Goal: Find specific page/section: Find specific page/section

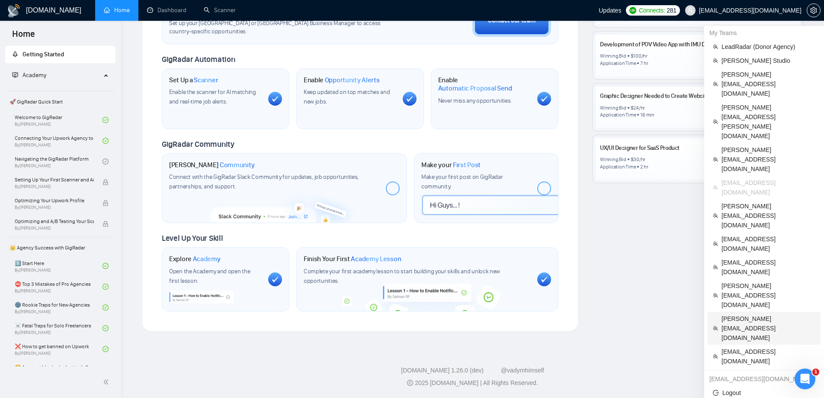
click at [743, 314] on span "[PERSON_NAME][EMAIL_ADDRESS][DOMAIN_NAME]" at bounding box center [769, 328] width 94 height 29
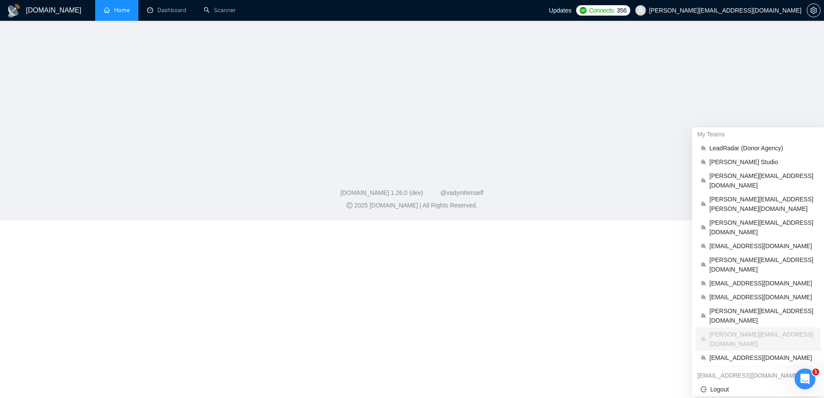
scroll to position [120, 0]
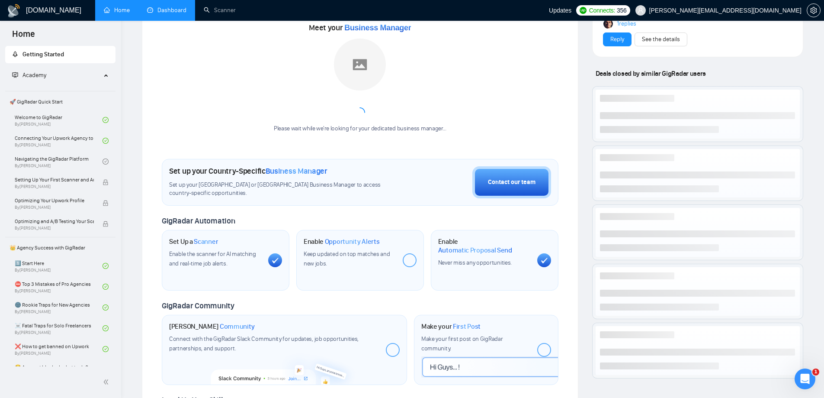
click at [168, 14] on link "Dashboard" at bounding box center [166, 9] width 39 height 7
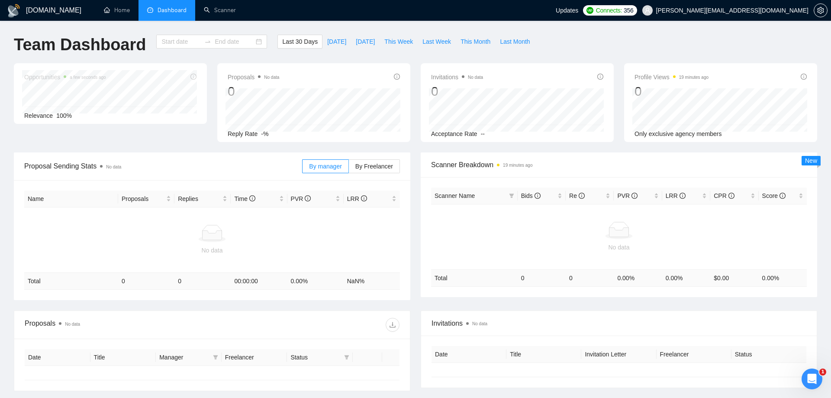
type input "[DATE]"
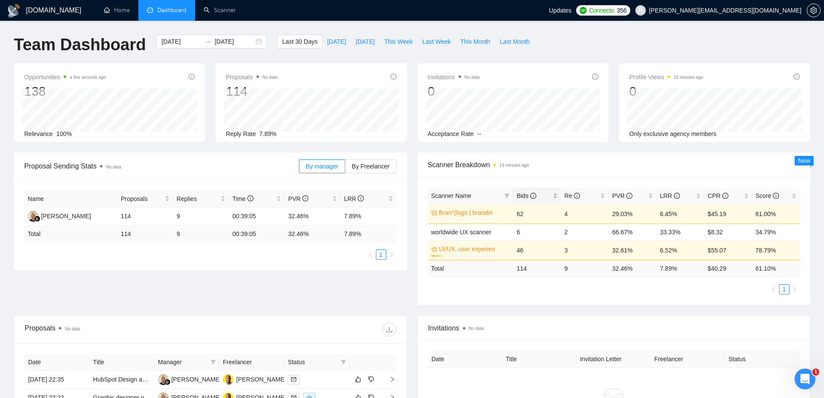
click at [520, 191] on span "Bids" at bounding box center [534, 196] width 34 height 10
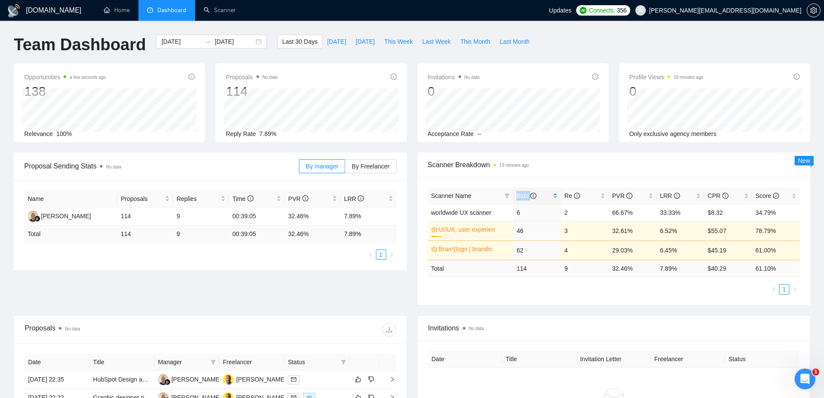
click at [520, 192] on span "Bids" at bounding box center [526, 195] width 19 height 7
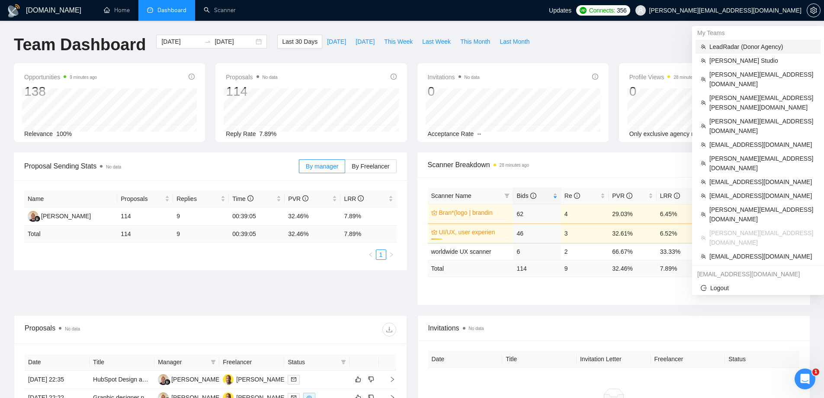
click at [731, 49] on span "LeadRadar (Donor Agency)" at bounding box center [762, 47] width 106 height 10
